Goal: Information Seeking & Learning: Learn about a topic

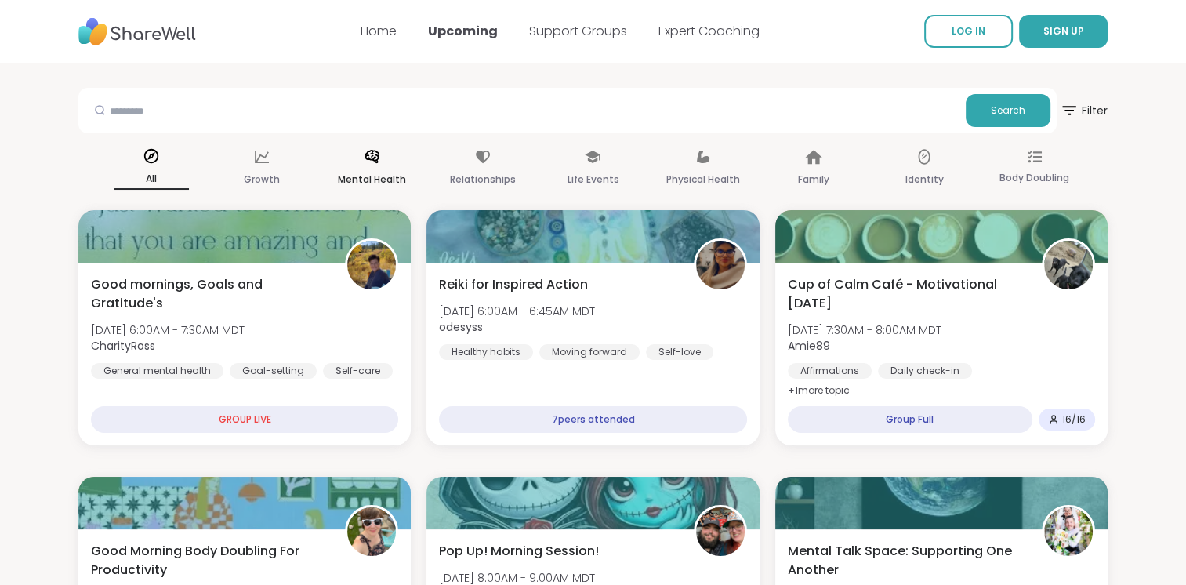
click at [370, 176] on p "Mental Health" at bounding box center [372, 179] width 68 height 19
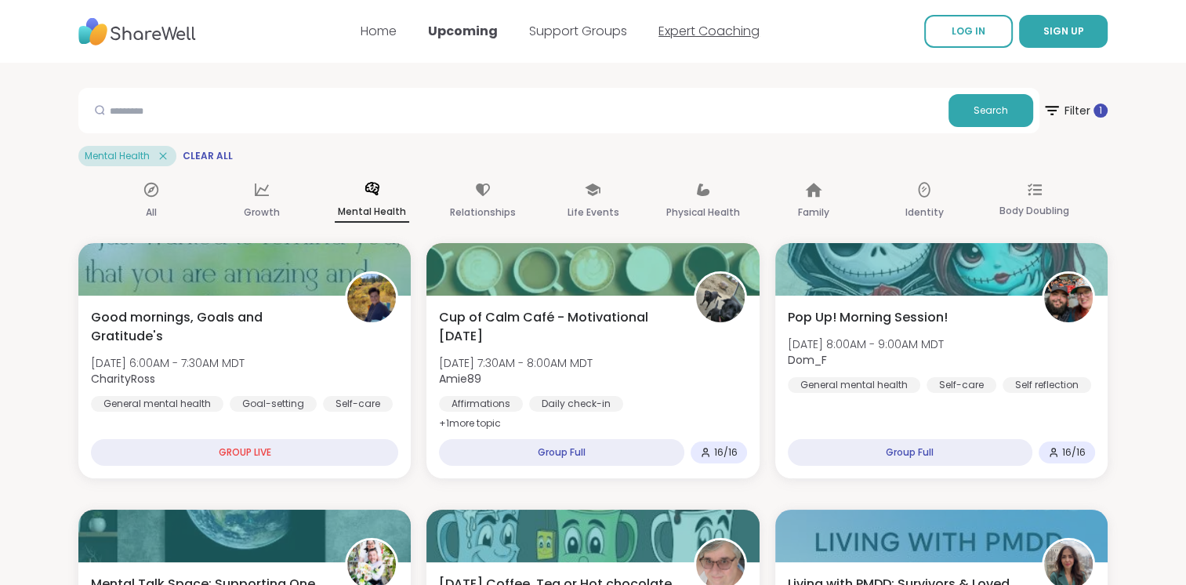
click at [693, 27] on link "Expert Coaching" at bounding box center [708, 31] width 101 height 18
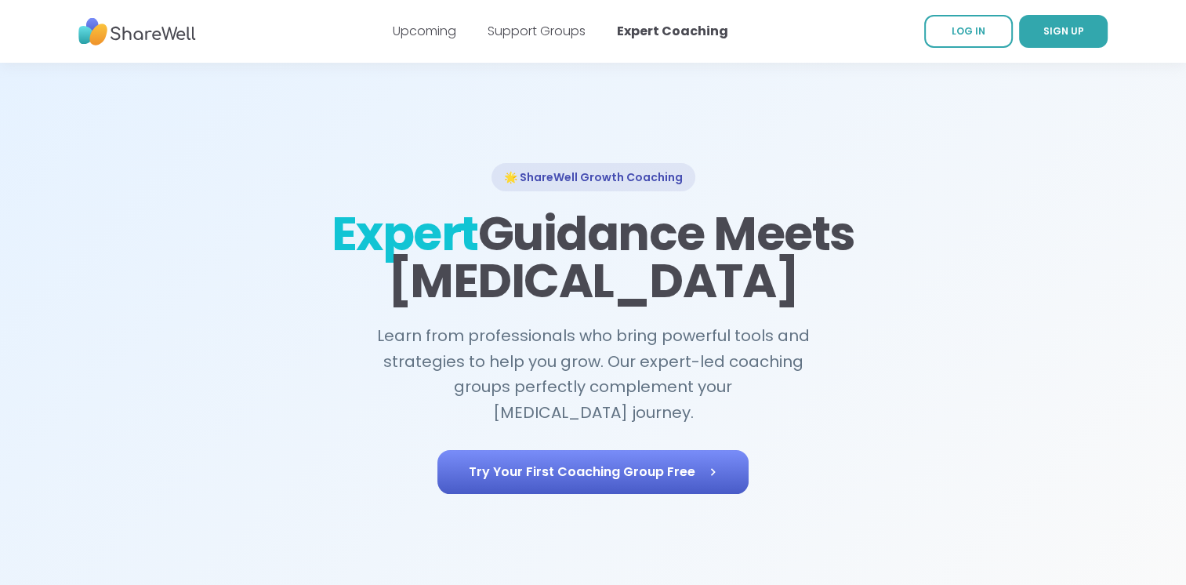
click at [612, 450] on link "Try Your First Coaching Group Free" at bounding box center [592, 472] width 311 height 44
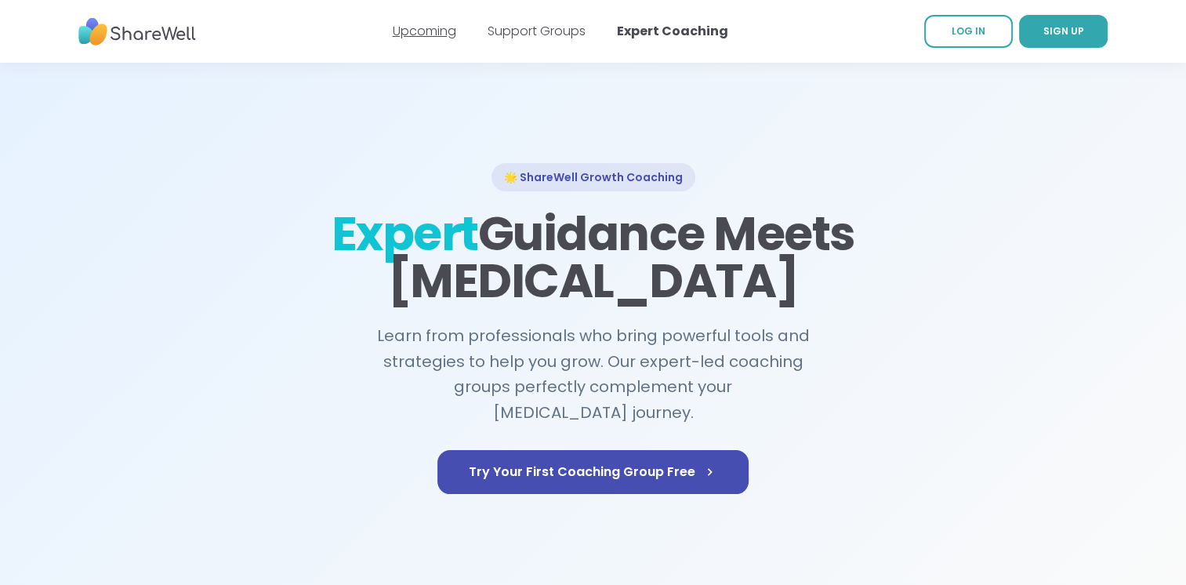
click at [423, 31] on link "Upcoming" at bounding box center [424, 31] width 63 height 18
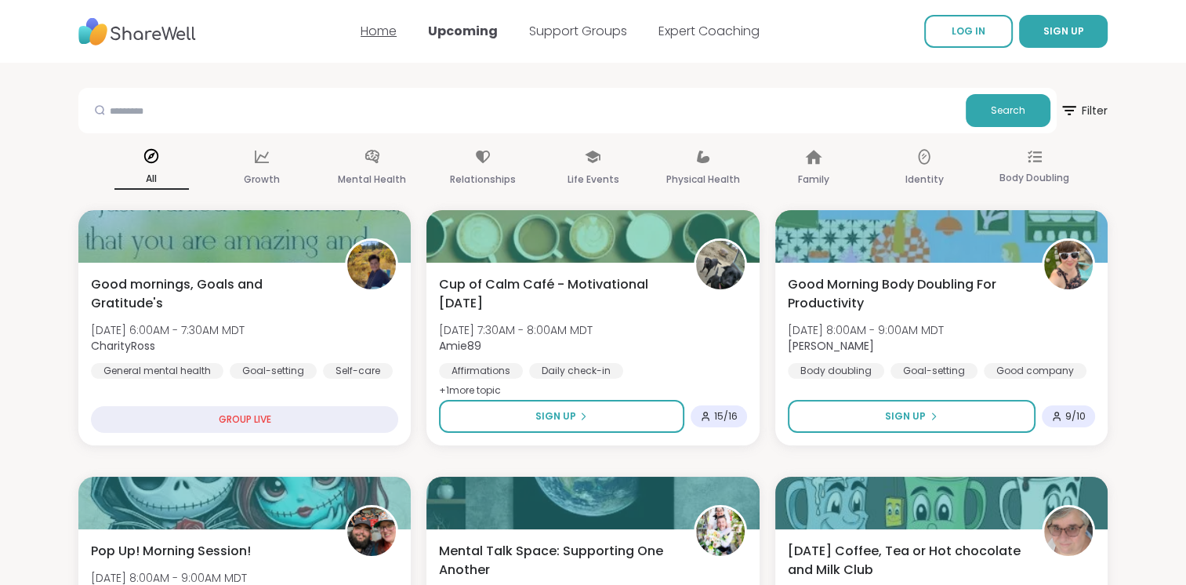
click at [377, 27] on link "Home" at bounding box center [378, 31] width 36 height 18
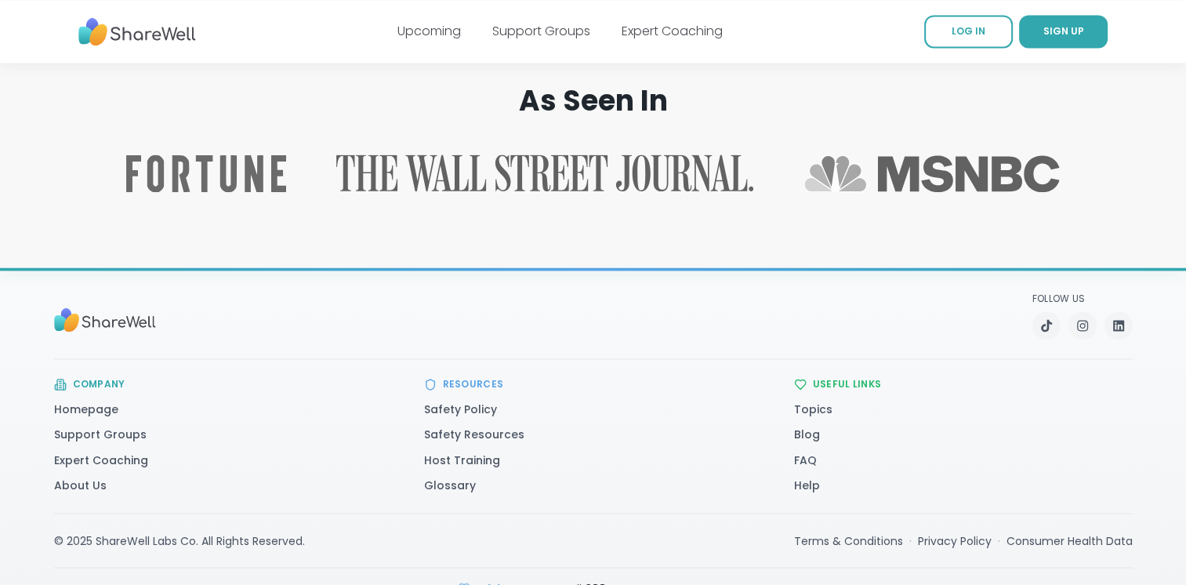
scroll to position [2535, 0]
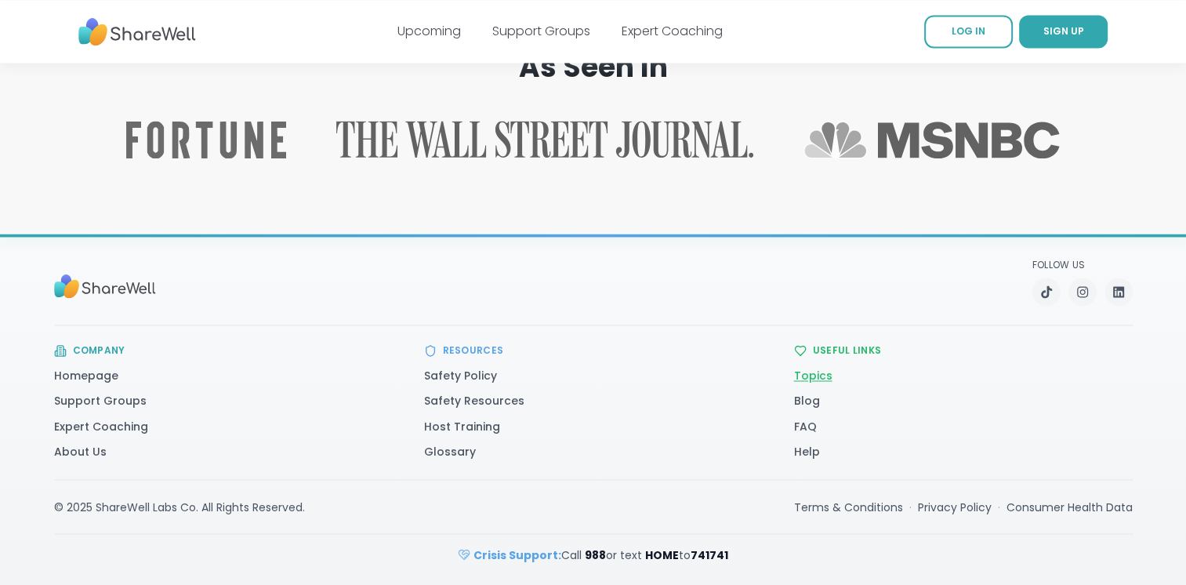
click at [820, 372] on link "Topics" at bounding box center [813, 376] width 38 height 16
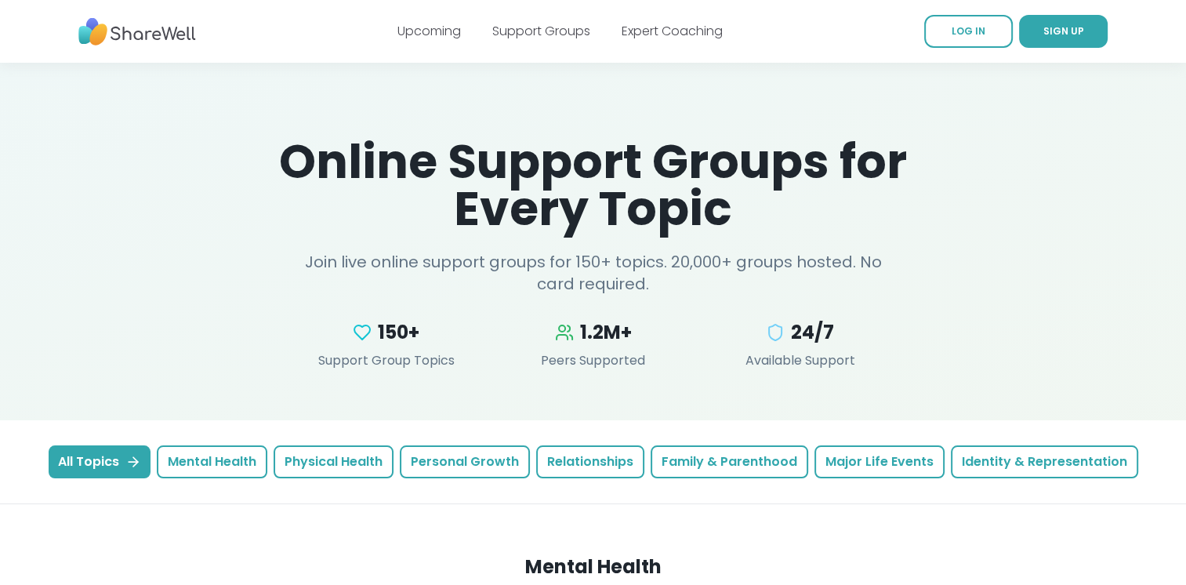
click at [955, 483] on section "All Topics Mental Health Physical Health [MEDICAL_DATA] Relationships Family & …" at bounding box center [593, 462] width 1186 height 84
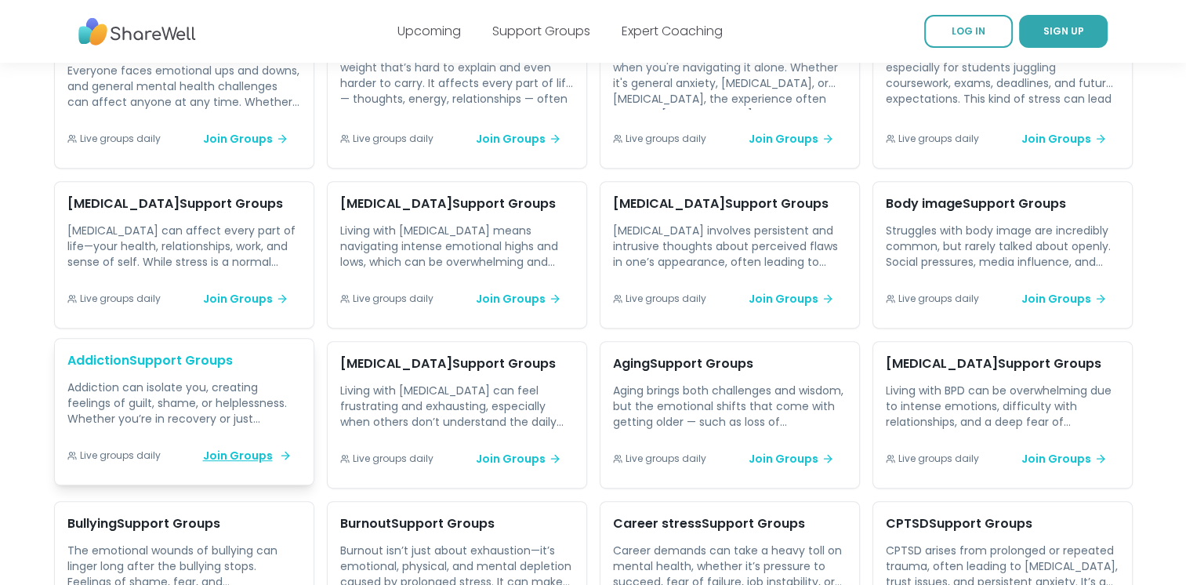
scroll to position [599, 0]
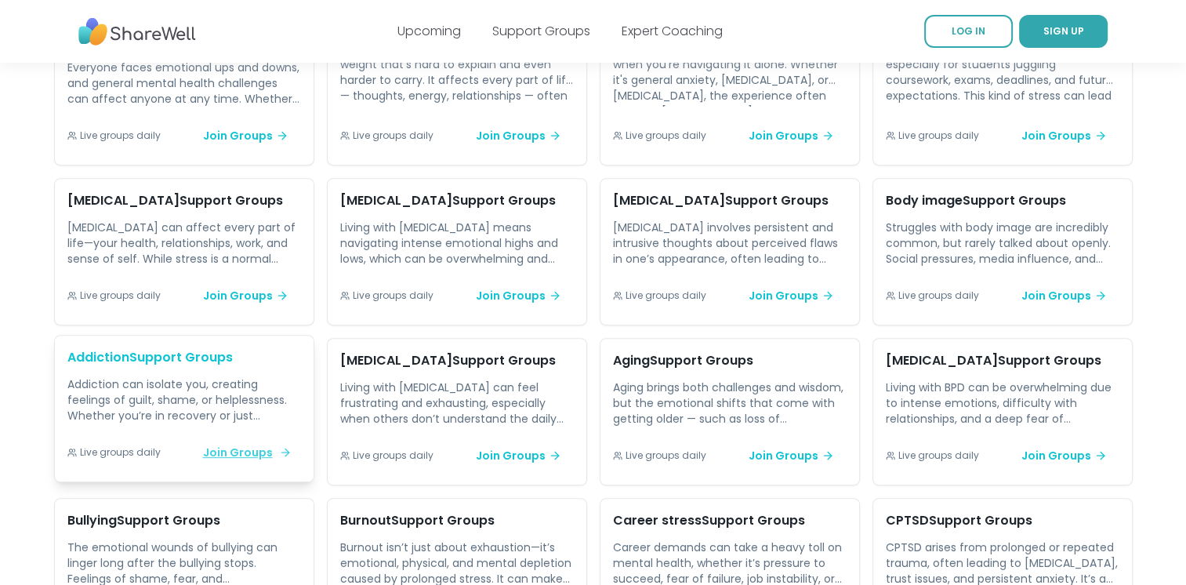
click at [286, 460] on span "Join Groups" at bounding box center [245, 452] width 85 height 16
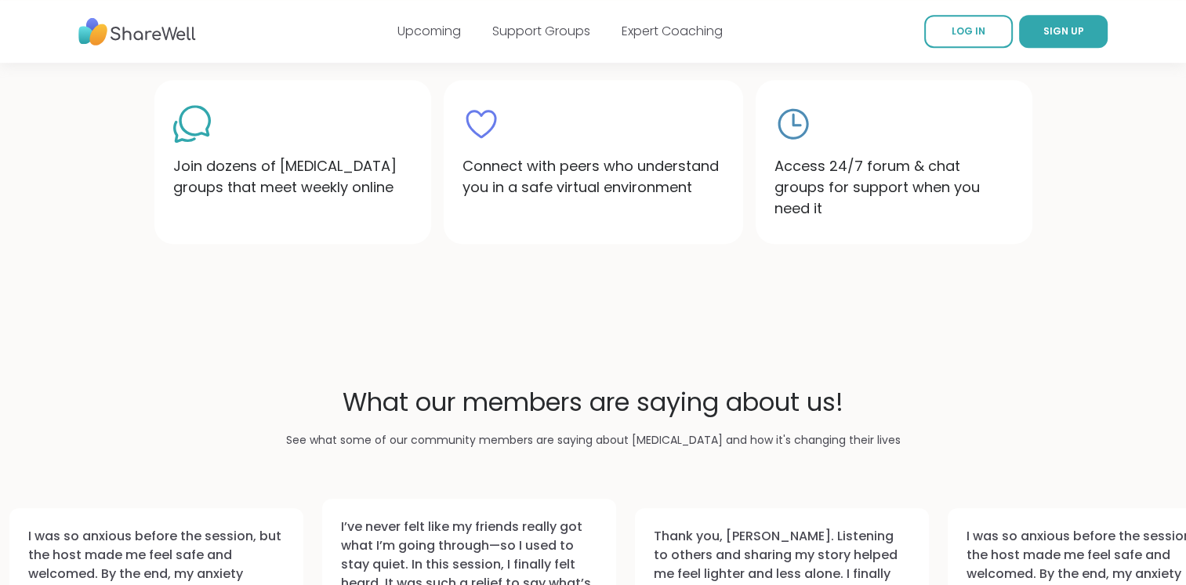
scroll to position [1055, 0]
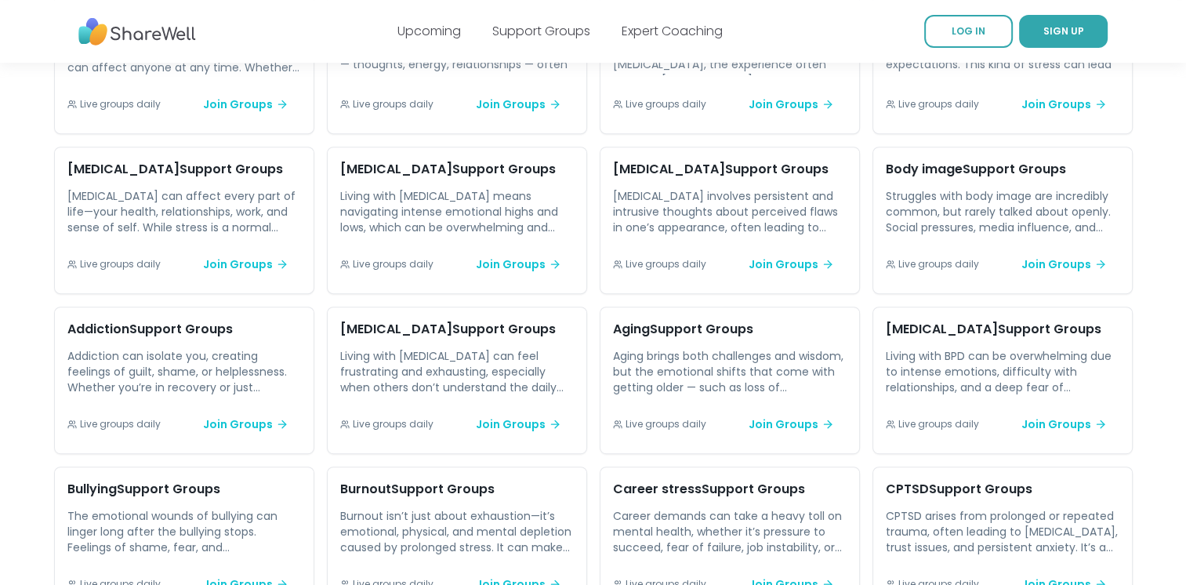
scroll to position [599, 0]
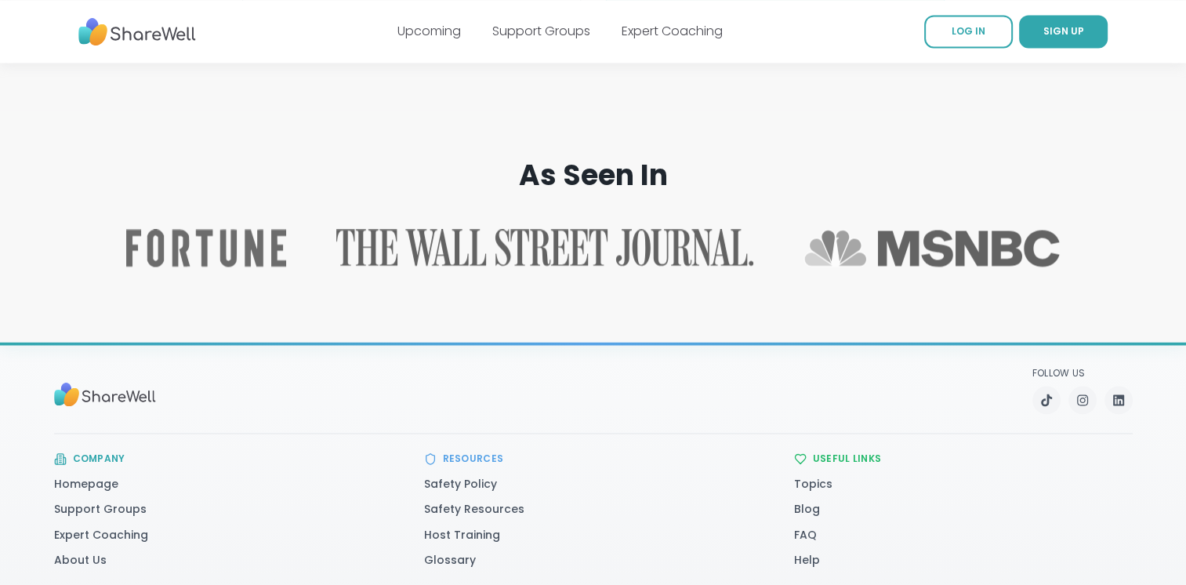
scroll to position [2535, 0]
